Goal: Communication & Community: Answer question/provide support

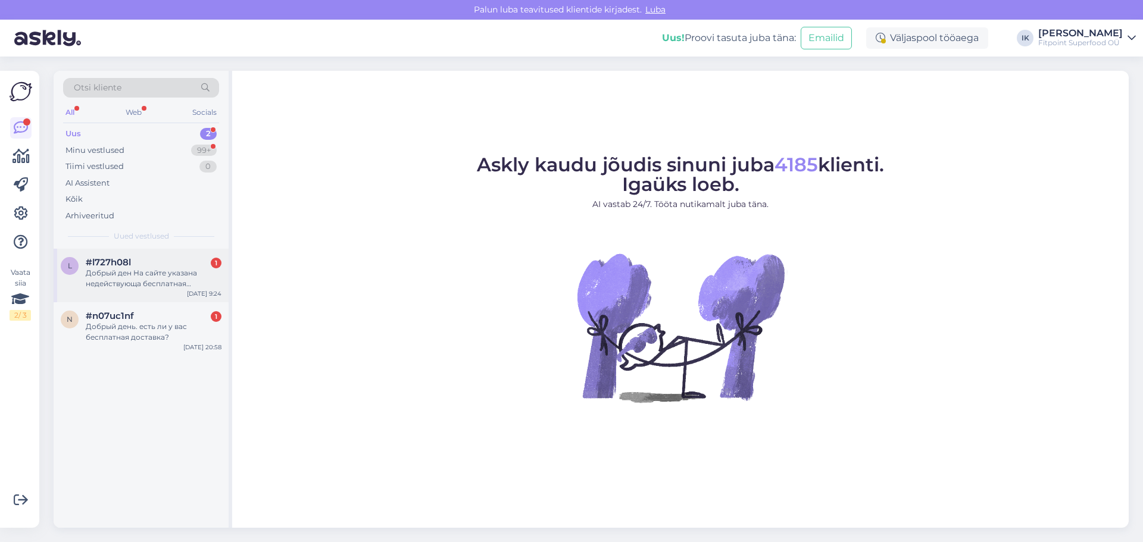
click at [171, 272] on div "Добрый ден На сайте указана недействующа бесплатная доставка по странам Балтии" at bounding box center [154, 278] width 136 height 21
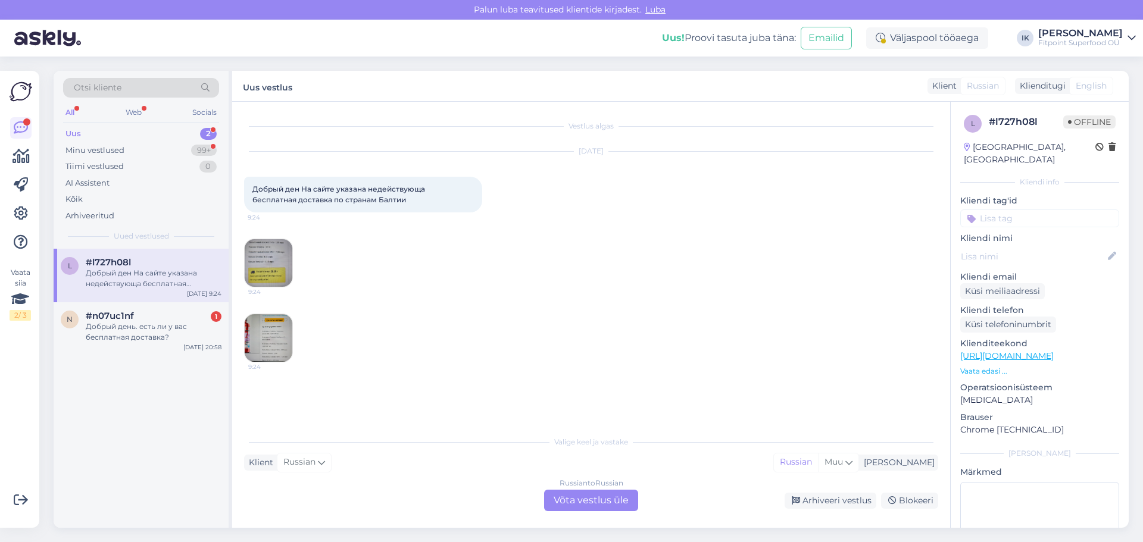
click at [273, 261] on img at bounding box center [269, 263] width 48 height 48
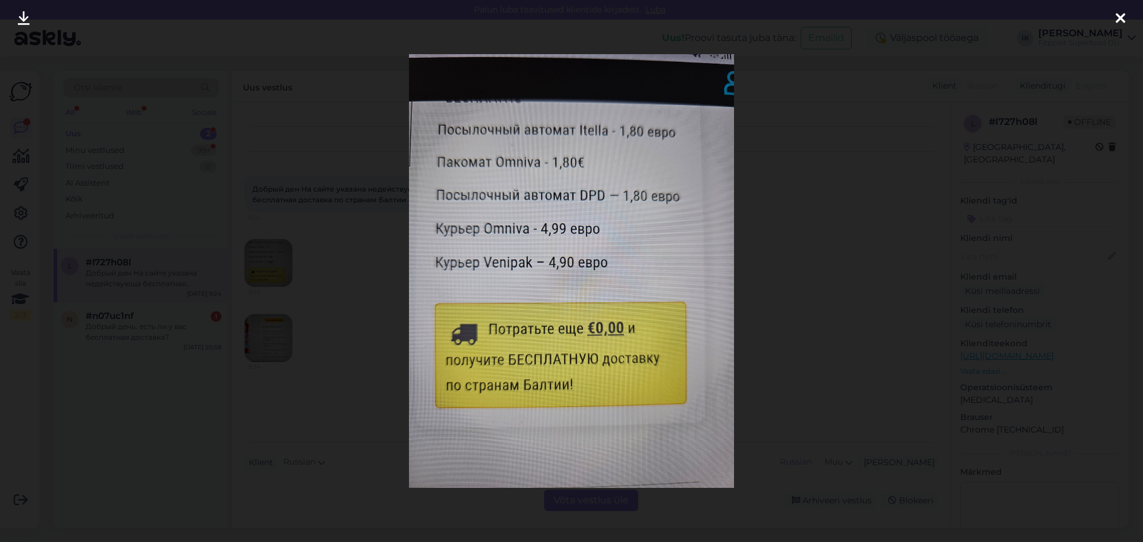
click at [348, 306] on div at bounding box center [571, 271] width 1143 height 542
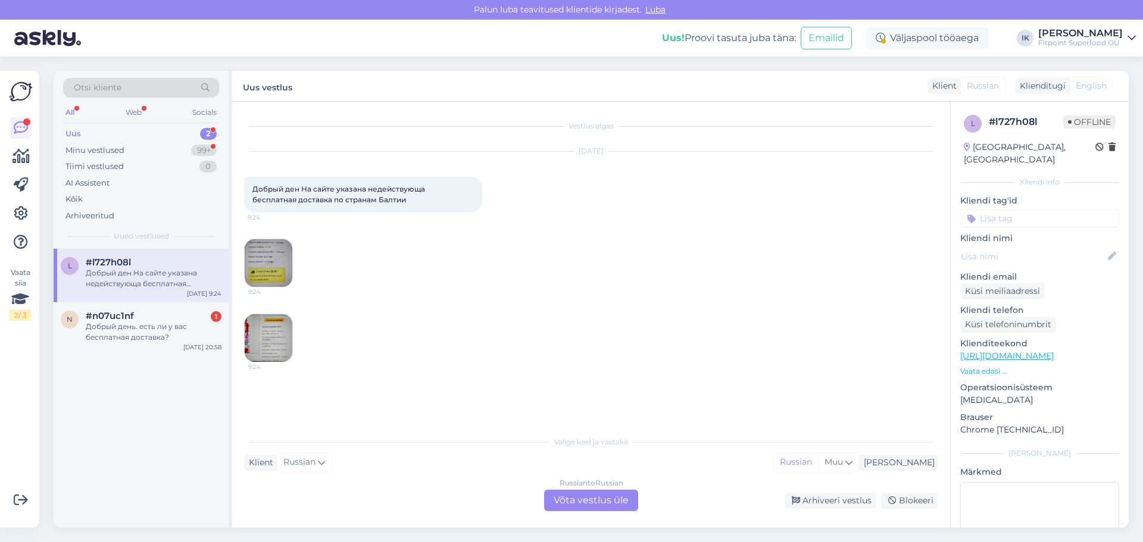
click at [266, 330] on img at bounding box center [269, 338] width 48 height 48
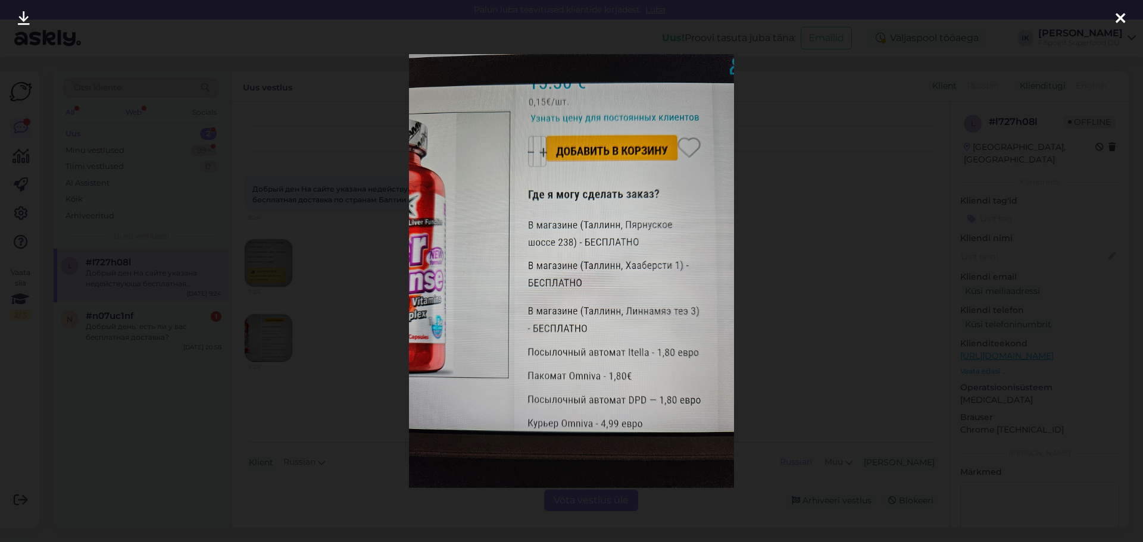
click at [841, 245] on div at bounding box center [571, 271] width 1143 height 542
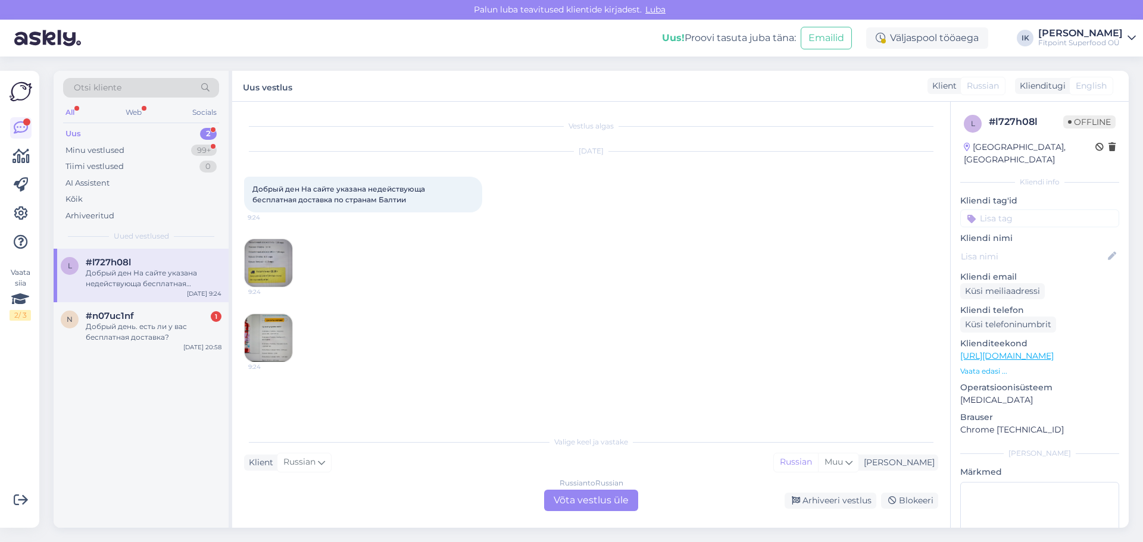
click at [462, 273] on div "[DATE] Добрый ден На сайте указана недействующа бесплатная доставка по странам …" at bounding box center [591, 257] width 694 height 237
click at [264, 328] on img at bounding box center [269, 338] width 48 height 48
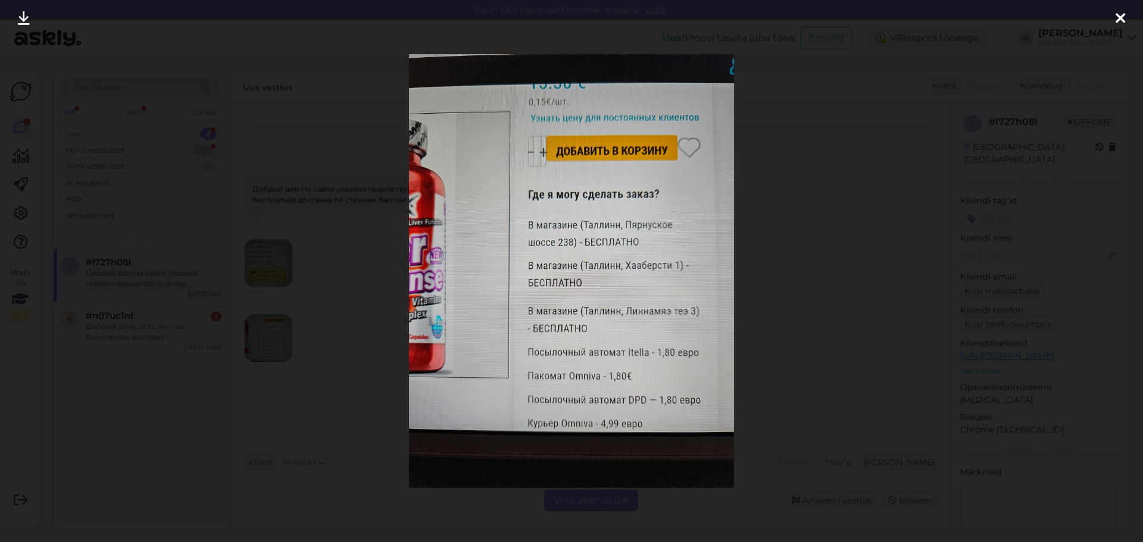
click at [849, 246] on div at bounding box center [571, 271] width 1143 height 542
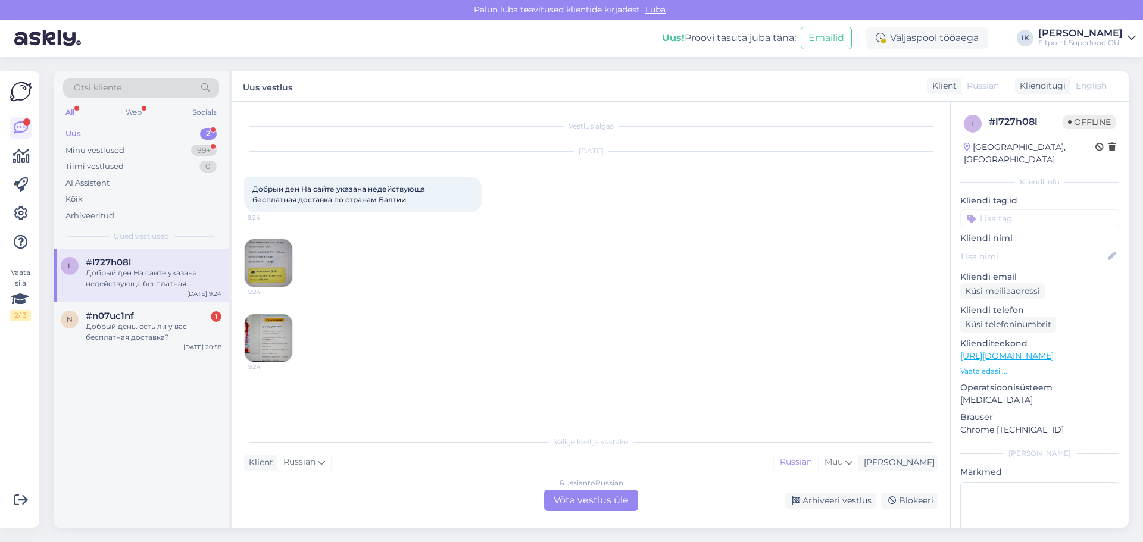
click at [580, 498] on div "Russian to Russian Võta vestlus üle" at bounding box center [591, 500] width 94 height 21
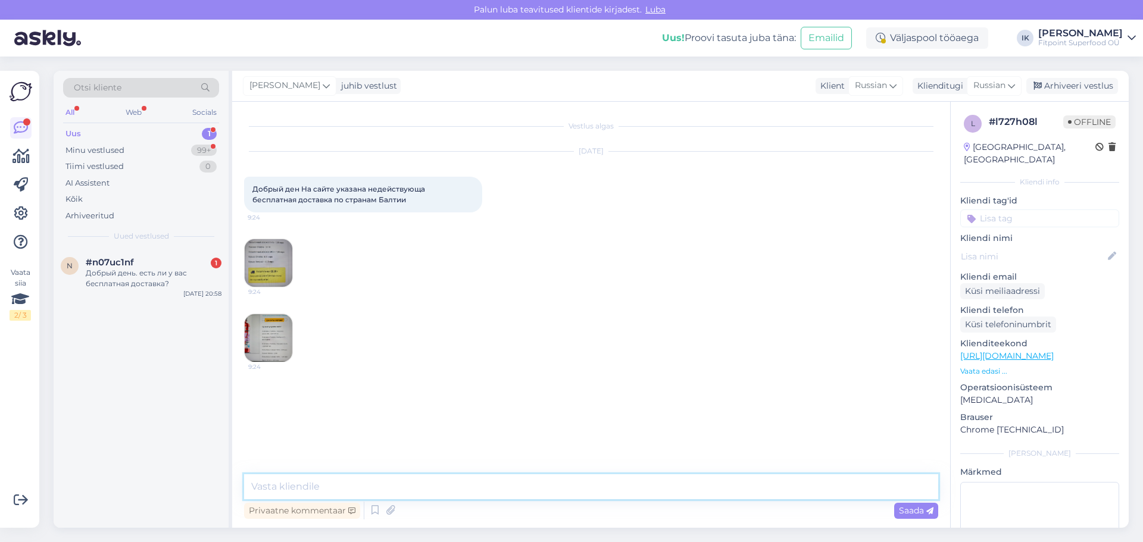
click at [571, 485] on textarea at bounding box center [591, 486] width 694 height 25
type textarea "L"
click at [429, 488] on textarea "Добрый день,в корзине вы увидели что доставка бесплатная" at bounding box center [591, 486] width 694 height 25
click at [625, 488] on textarea "Добрый день,в корзине вы можете увидеть, что доставка бесплатная" at bounding box center [591, 486] width 694 height 25
drag, startPoint x: 671, startPoint y: 486, endPoint x: 216, endPoint y: 457, distance: 456.3
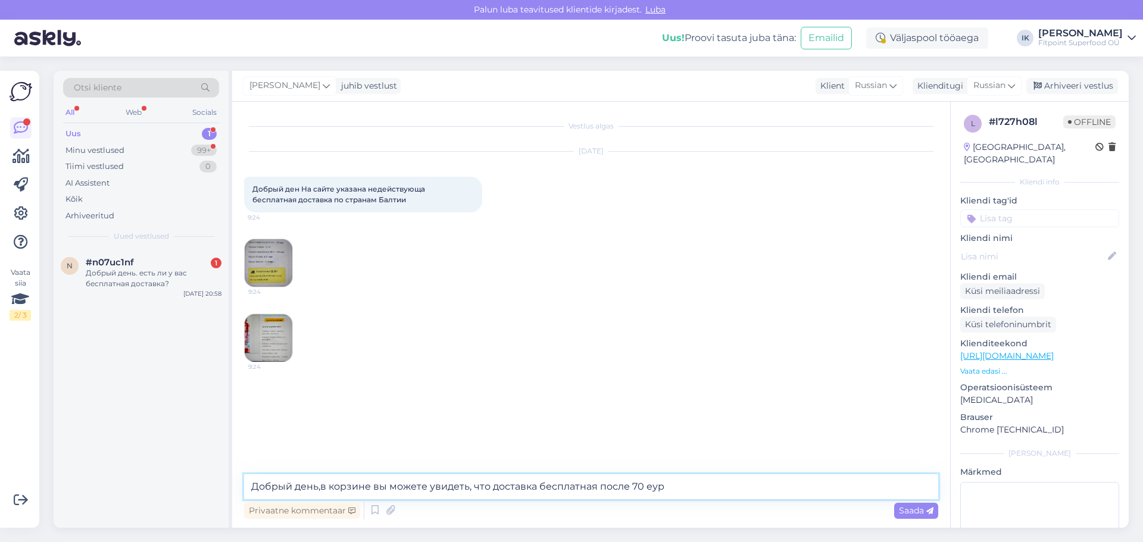
click at [216, 457] on div "Otsi kliente All Web Socials Uus 1 Minu vestlused 99+ Tiimi vestlused 0 AI Assi…" at bounding box center [591, 299] width 1075 height 457
type textarea "Добрый день,в корзине вы можете увидеть, что доставка бесплатная после 70 еур"
click at [908, 512] on span "Saada" at bounding box center [916, 510] width 35 height 11
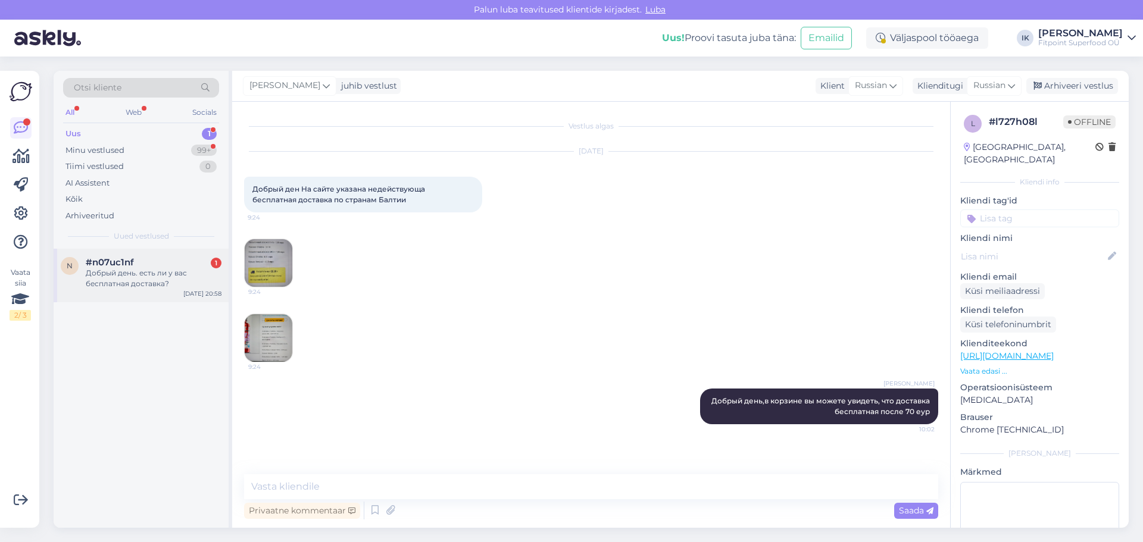
click at [157, 270] on div "Добрый день. есть ли у вас бесплатная доставка?" at bounding box center [154, 278] width 136 height 21
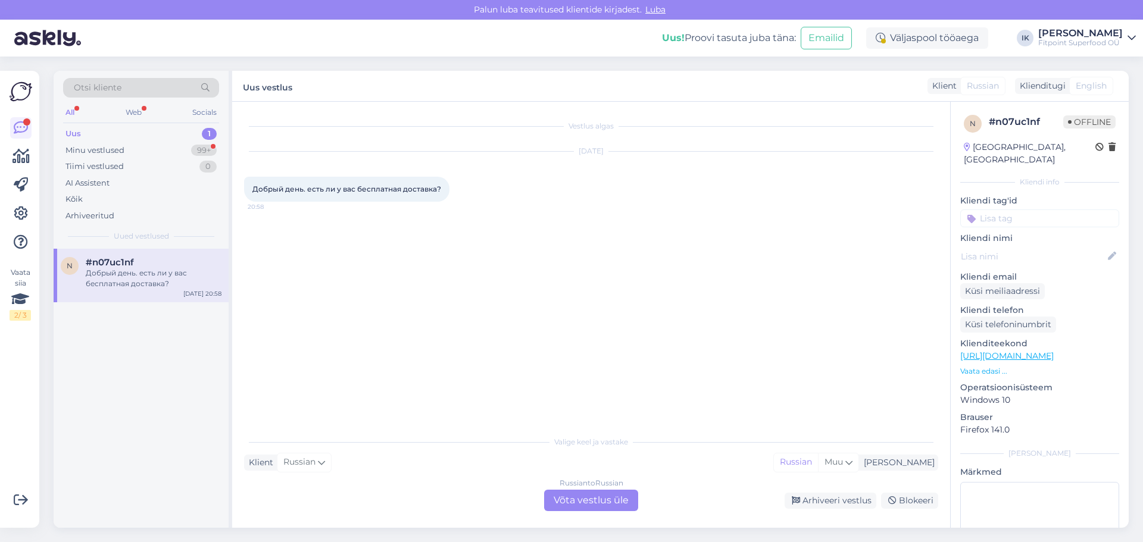
click at [595, 496] on div "Russian to Russian Võta vestlus üle" at bounding box center [591, 500] width 94 height 21
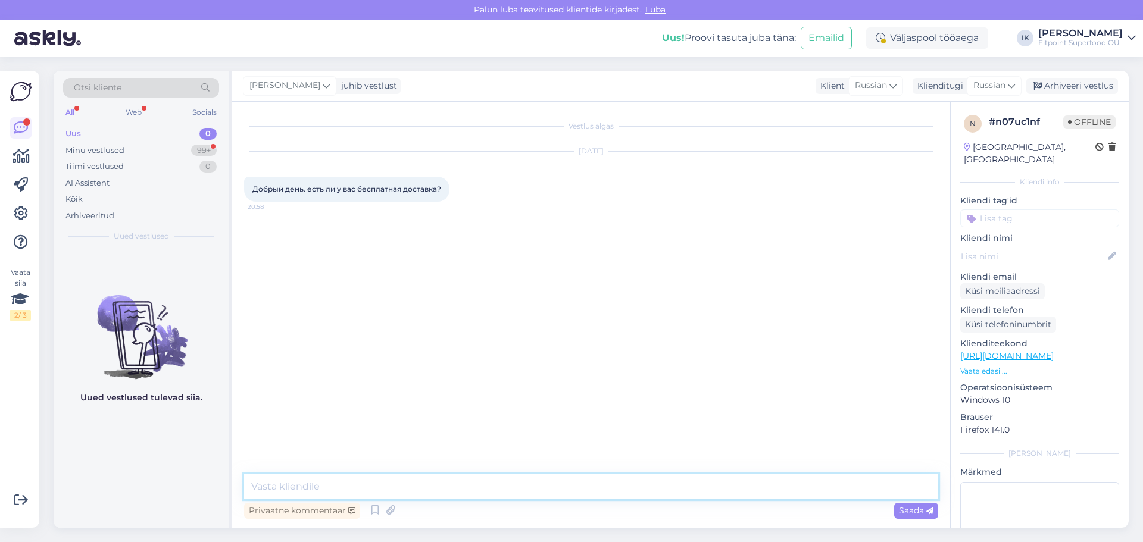
click at [493, 483] on textarea at bounding box center [591, 486] width 694 height 25
paste textarea "Добрый день,в корзине вы можете увидеть, что доставка бесплатная после 70 еур"
drag, startPoint x: 489, startPoint y: 489, endPoint x: 318, endPoint y: 490, distance: 170.8
click at [318, 490] on textarea "Добрый день,в корзине вы можете увидеть, что доставка бесплатная после 70 еур" at bounding box center [591, 486] width 694 height 25
click at [524, 488] on textarea "Добрый день,доставка бесплатная после 70 еур" at bounding box center [591, 486] width 694 height 25
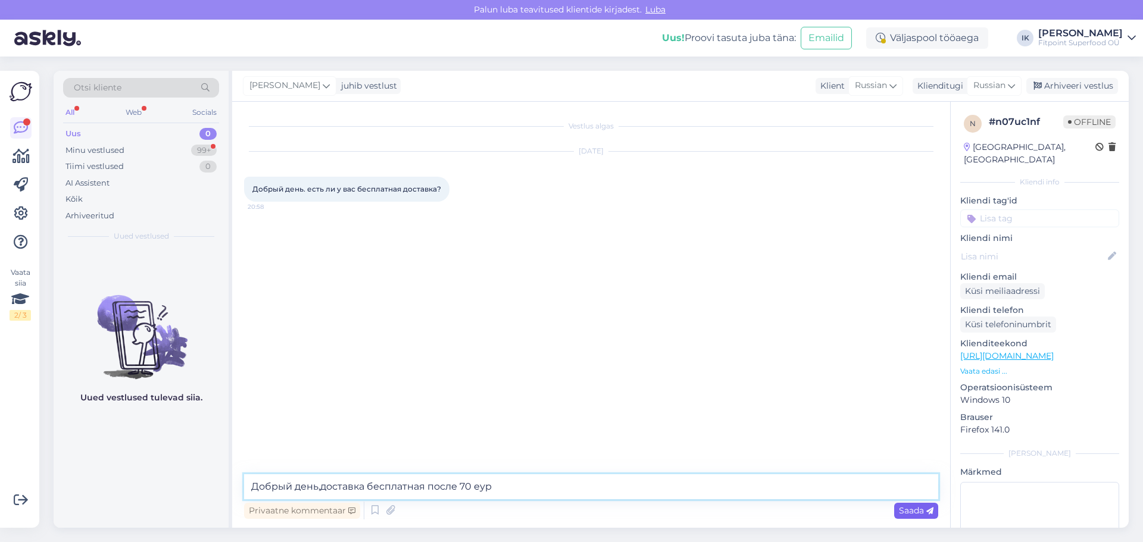
type textarea "Добрый день,доставка бесплатная после 70 еур"
click at [917, 511] on span "Saada" at bounding box center [916, 510] width 35 height 11
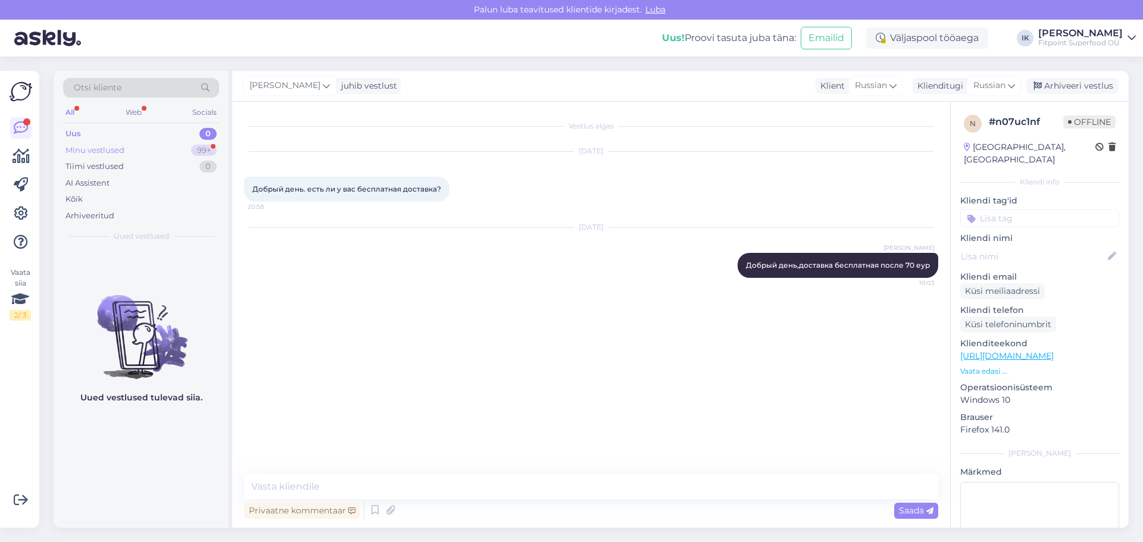
click at [107, 147] on div "Minu vestlused" at bounding box center [94, 151] width 59 height 12
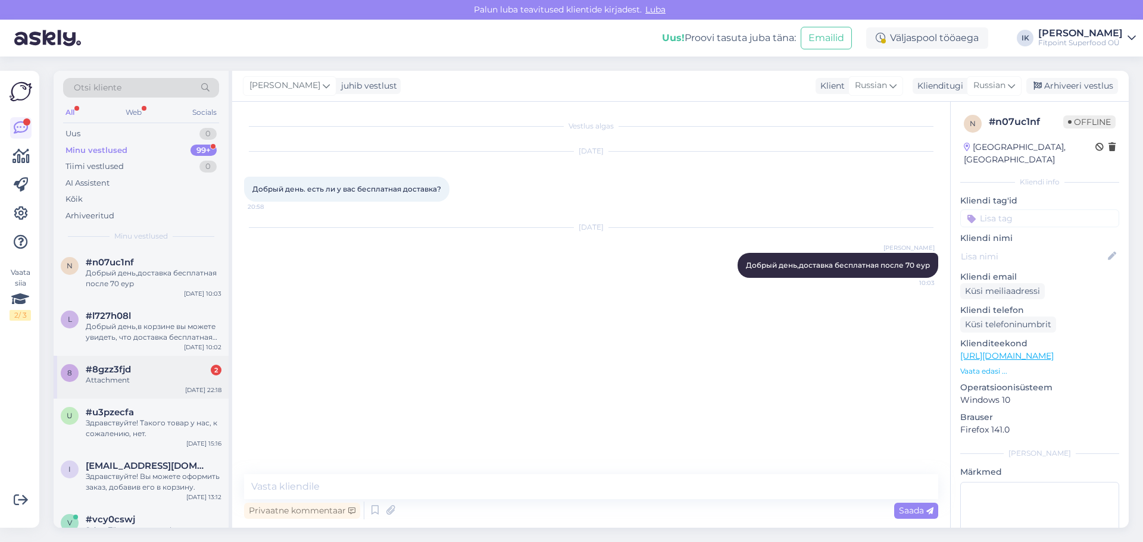
click at [159, 369] on div "#8gzz3fjd 2" at bounding box center [154, 369] width 136 height 11
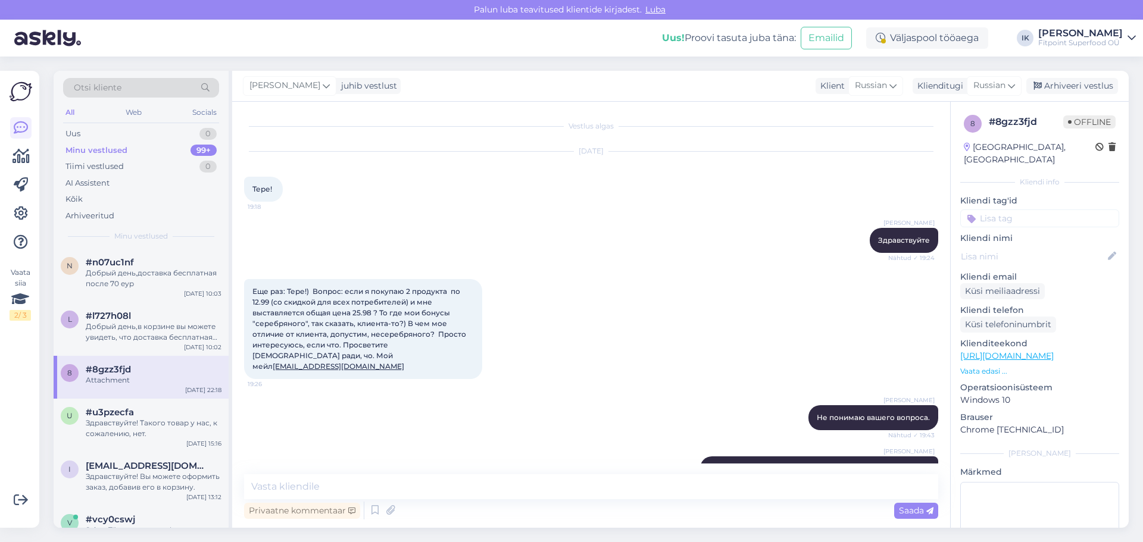
scroll to position [538, 0]
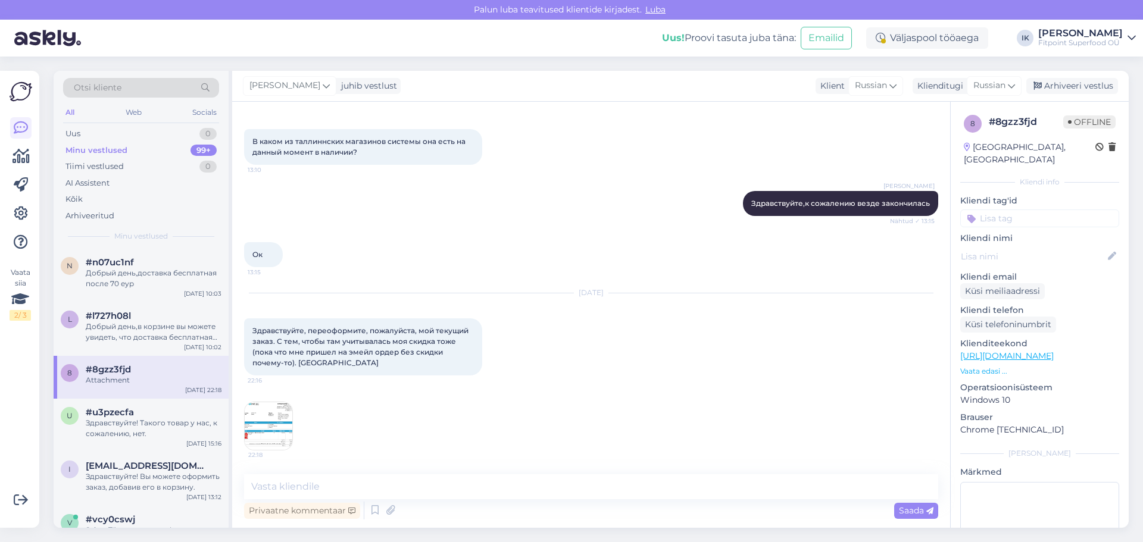
click at [274, 427] on img at bounding box center [269, 426] width 48 height 48
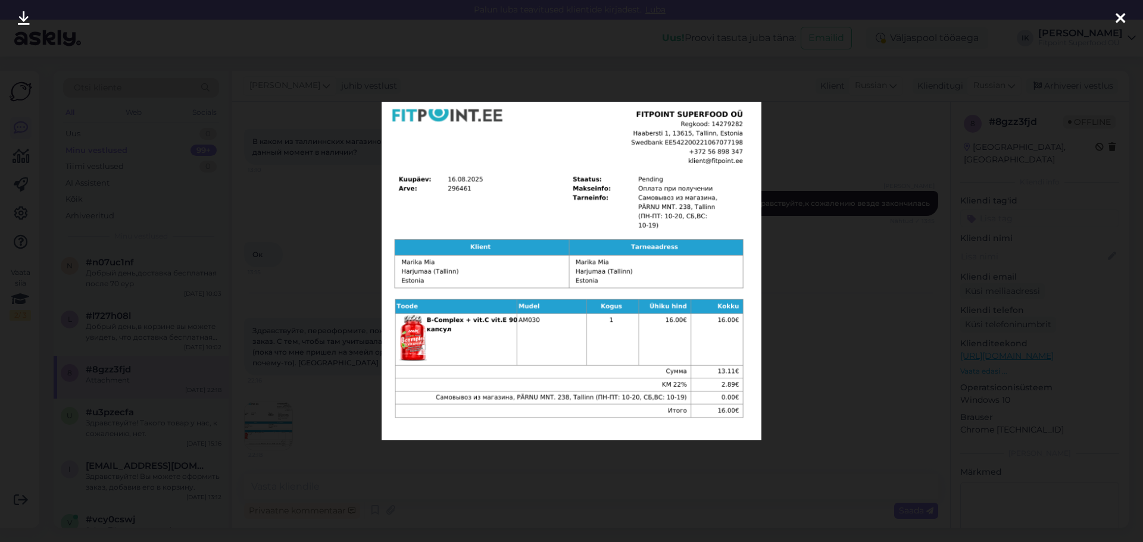
click at [806, 296] on div at bounding box center [571, 271] width 1143 height 542
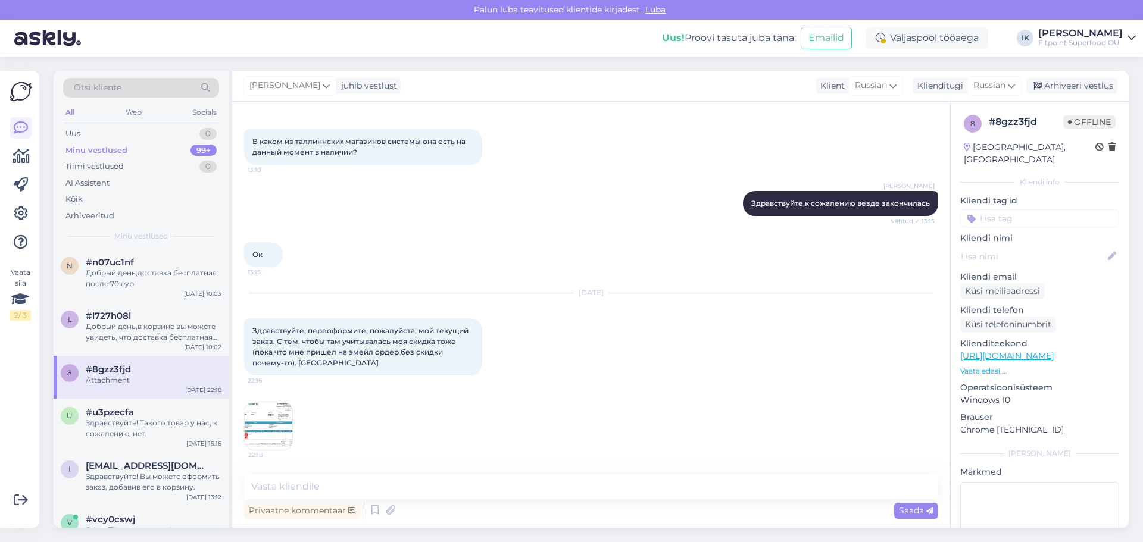
click at [264, 420] on img at bounding box center [269, 426] width 48 height 48
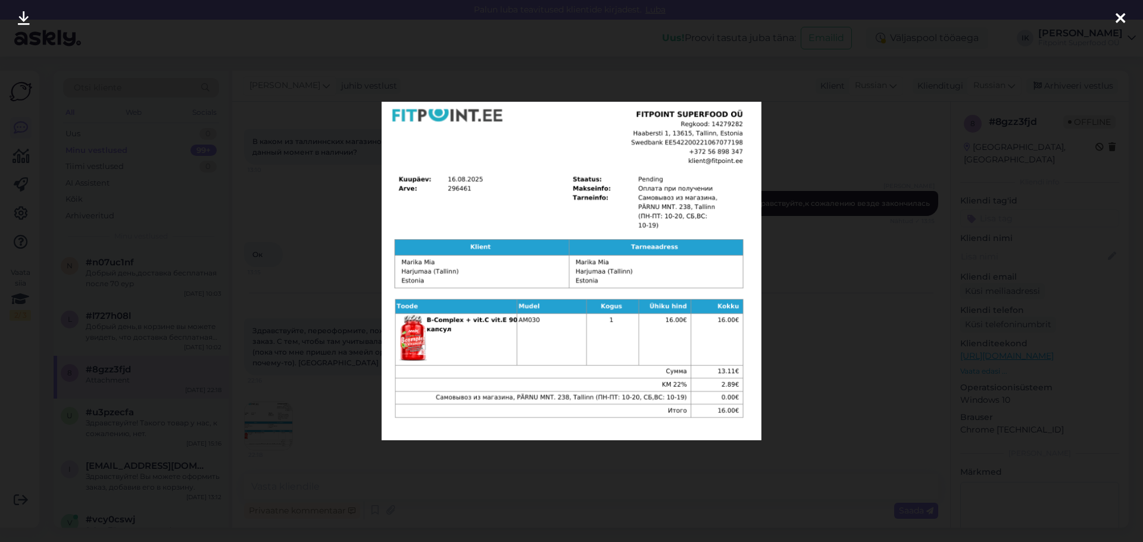
click at [265, 418] on div at bounding box center [571, 271] width 1143 height 542
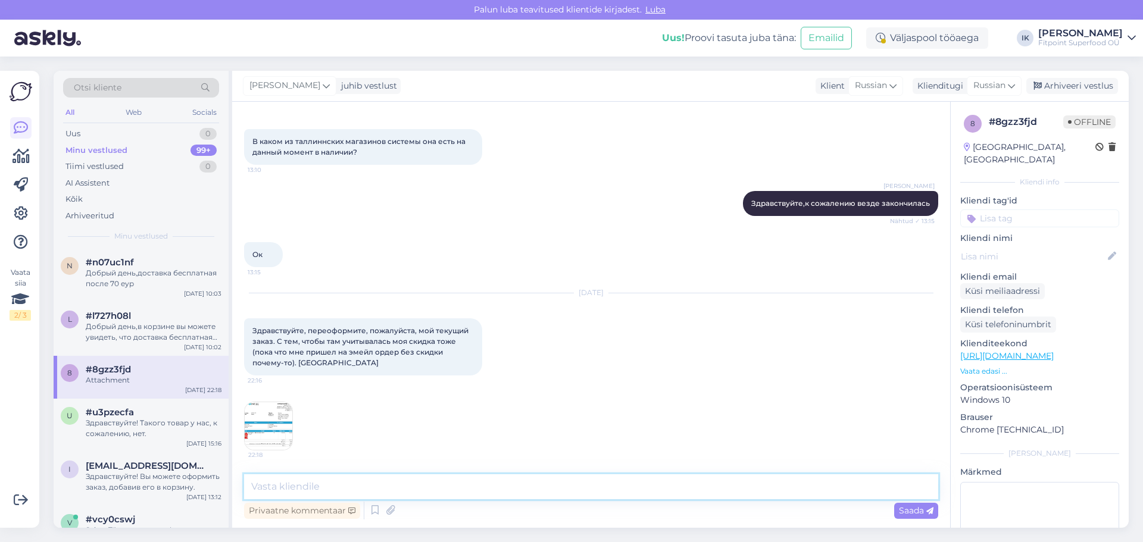
click at [324, 490] on textarea at bounding box center [591, 486] width 694 height 25
click at [543, 485] on textarea "Добрый день,да заказ оформлен без скидки,если желайте я могу его аннулипровать,…" at bounding box center [591, 486] width 694 height 25
click at [643, 486] on textarea "Добрый день,да заказ оформлен без скидки,если желайте, я могу его аннулипровать…" at bounding box center [591, 486] width 694 height 25
click at [845, 491] on textarea "Добрый день,да заказ оформлен без скидки,если желайте, я могу его аннулировать,…" at bounding box center [591, 486] width 694 height 25
type textarea "Добрый день,да заказ оформлен без скидки,если желайте, я могу его аннулировать,…"
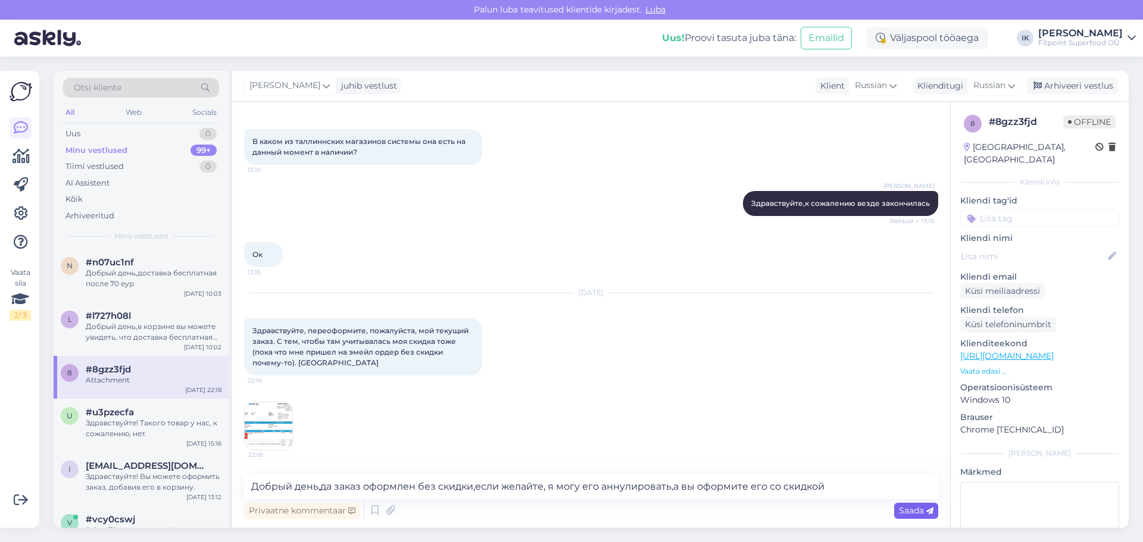
click at [924, 511] on span "Saada" at bounding box center [916, 510] width 35 height 11
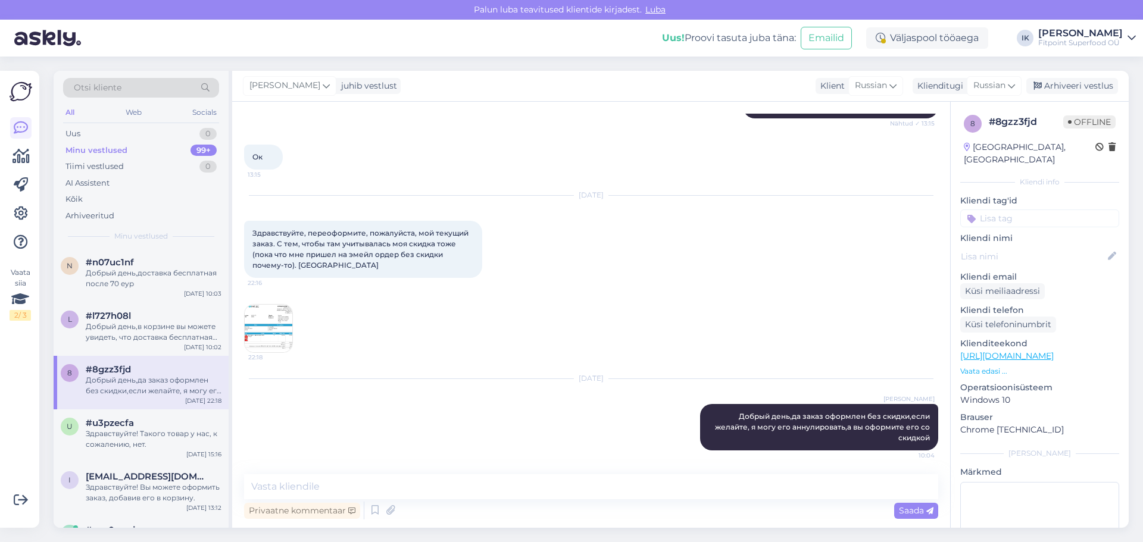
click at [276, 326] on img at bounding box center [269, 329] width 48 height 48
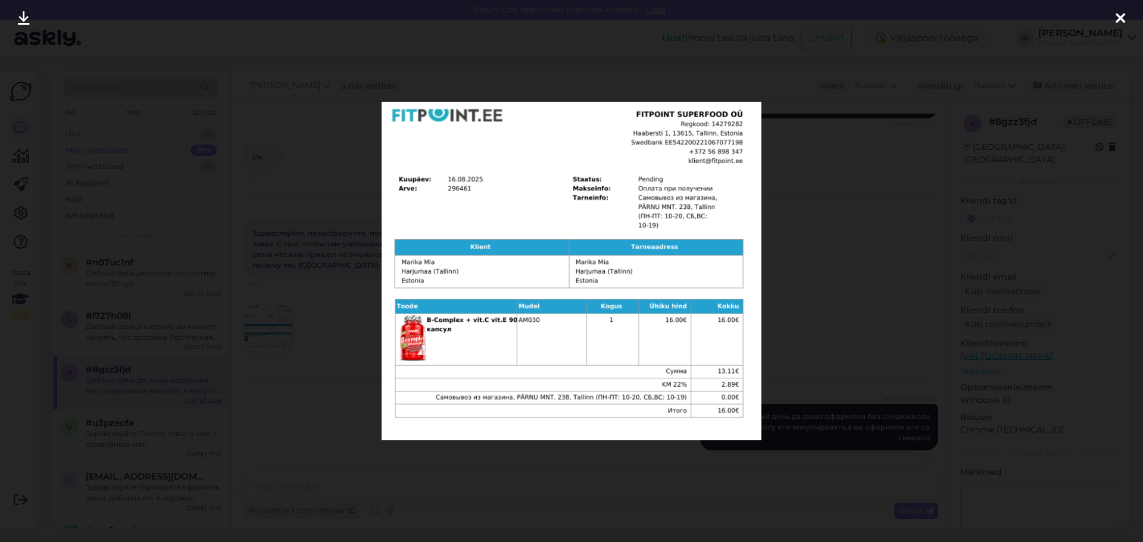
click at [294, 324] on div at bounding box center [571, 271] width 1143 height 542
